Goal: Find specific page/section: Find specific page/section

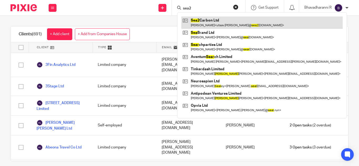
type input "sea2"
click at [219, 17] on link at bounding box center [261, 23] width 161 height 12
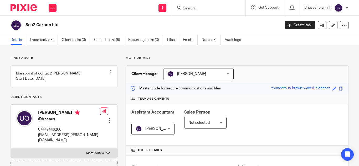
scroll to position [132, 0]
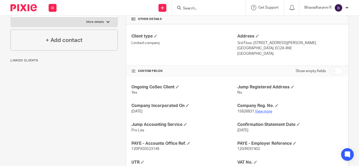
click at [262, 110] on link "View more" at bounding box center [263, 112] width 17 height 4
